Goal: Find specific page/section

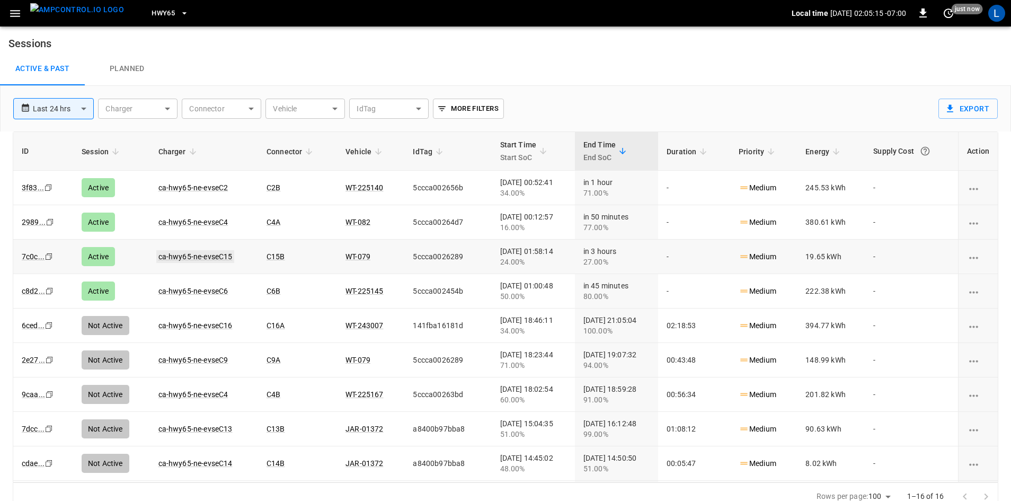
click at [213, 255] on link "ca-hwy65-ne-evseC15" at bounding box center [195, 256] width 78 height 13
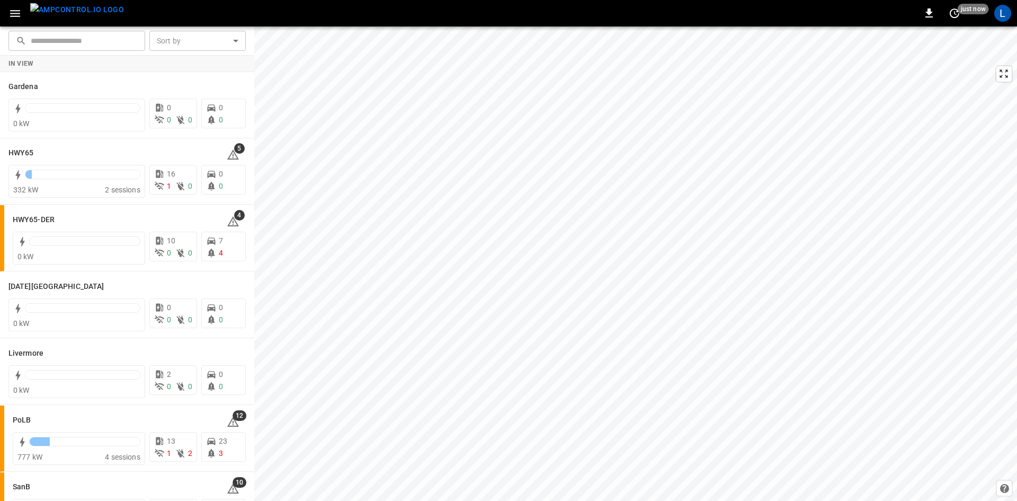
click at [20, 12] on icon "button" at bounding box center [14, 13] width 13 height 13
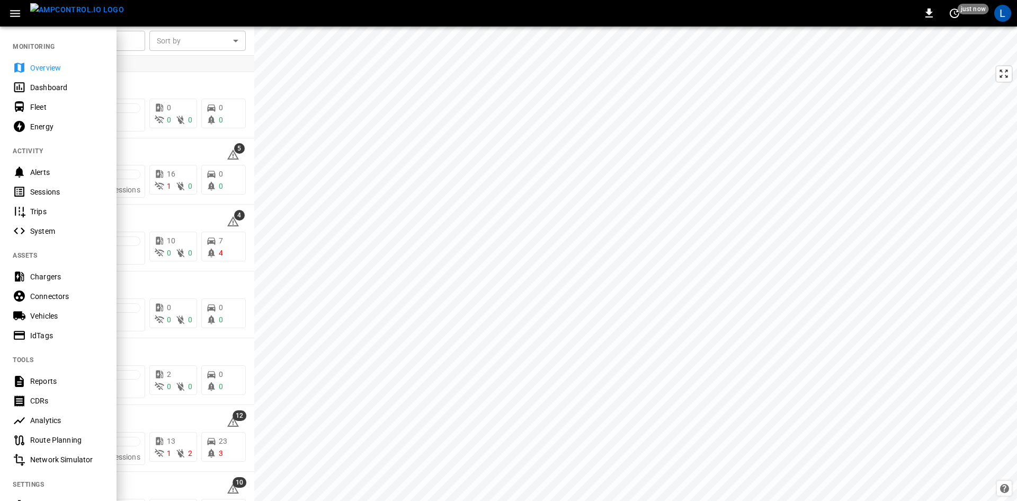
click at [61, 190] on div "Sessions" at bounding box center [67, 192] width 74 height 11
